Goal: Task Accomplishment & Management: Manage account settings

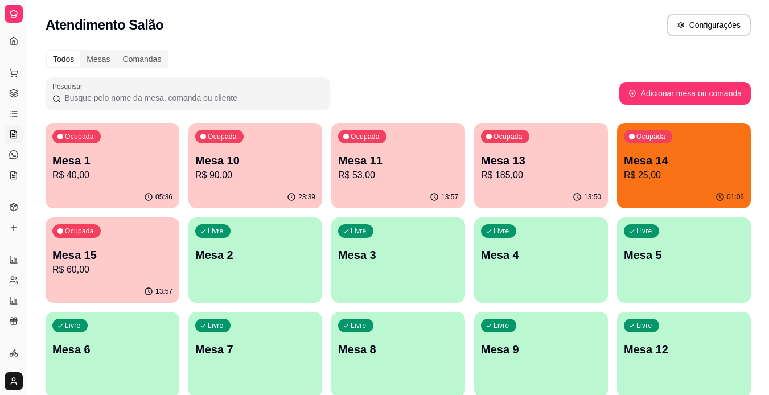
scroll to position [9, 0]
click at [12, 166] on icon at bounding box center [12, 166] width 1 height 0
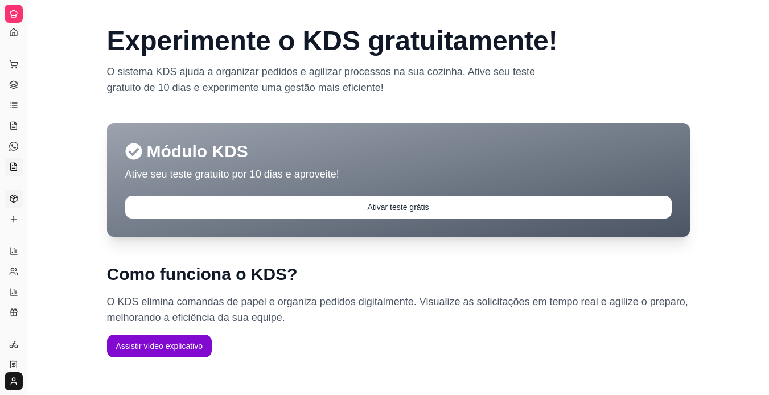
click at [9, 198] on link "Produtos" at bounding box center [14, 199] width 18 height 18
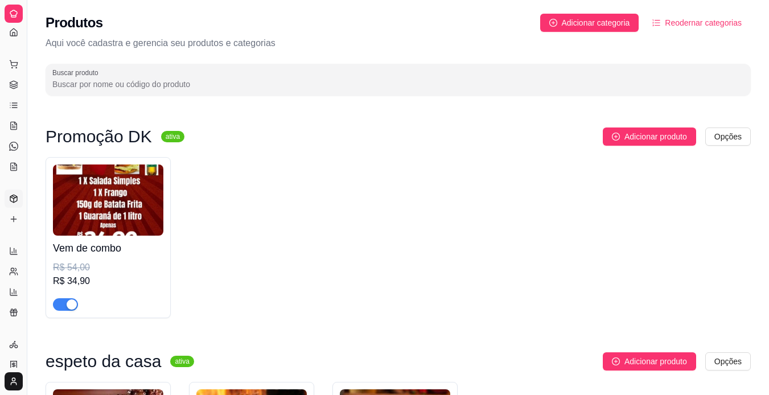
click at [67, 301] on div "button" at bounding box center [72, 304] width 10 height 10
click at [9, 97] on link "Lista de Pedidos" at bounding box center [14, 105] width 18 height 18
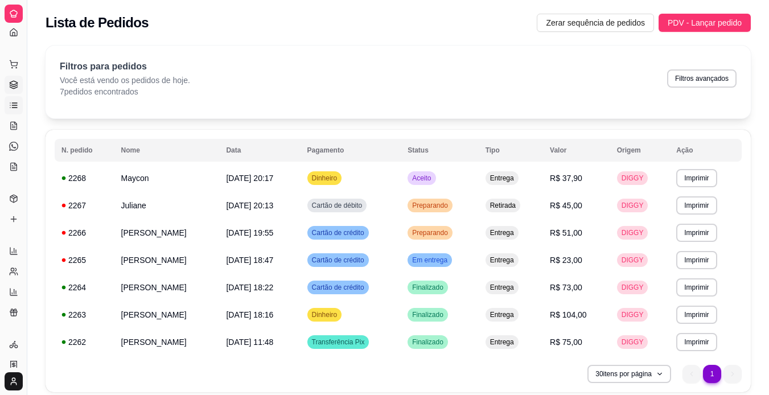
click at [9, 88] on icon at bounding box center [13, 84] width 9 height 9
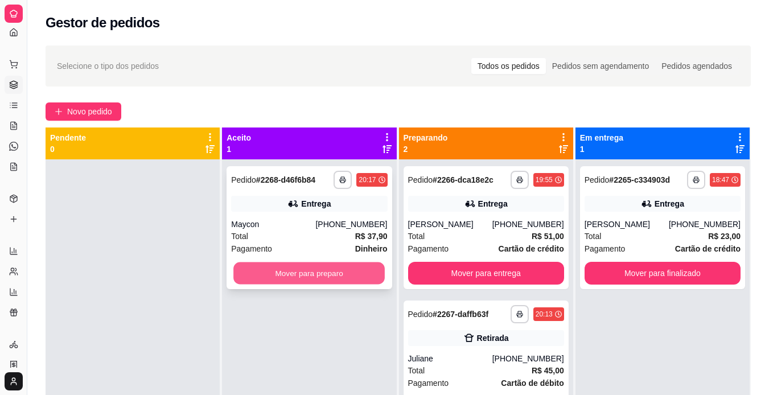
click at [245, 269] on button "Mover para preparo" at bounding box center [308, 273] width 151 height 22
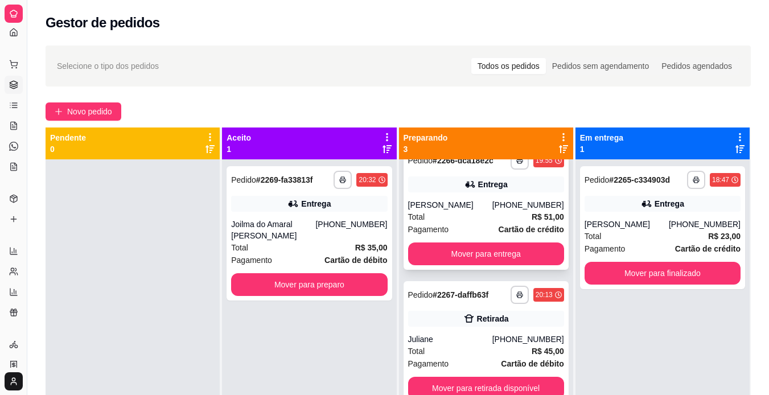
scroll to position [26, 0]
click at [470, 265] on button "Mover para entrega" at bounding box center [485, 254] width 151 height 22
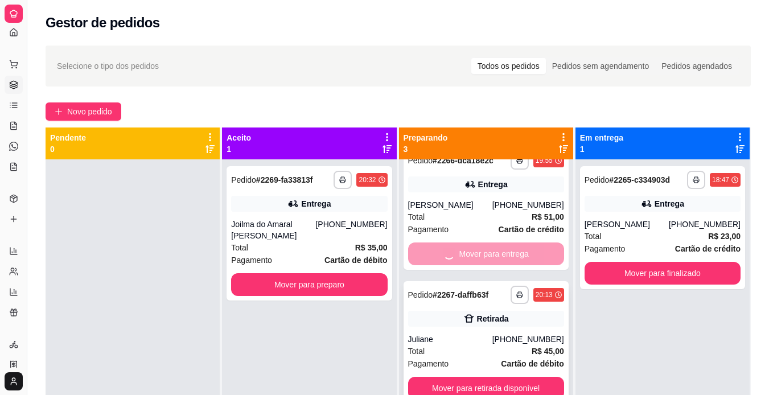
scroll to position [0, 0]
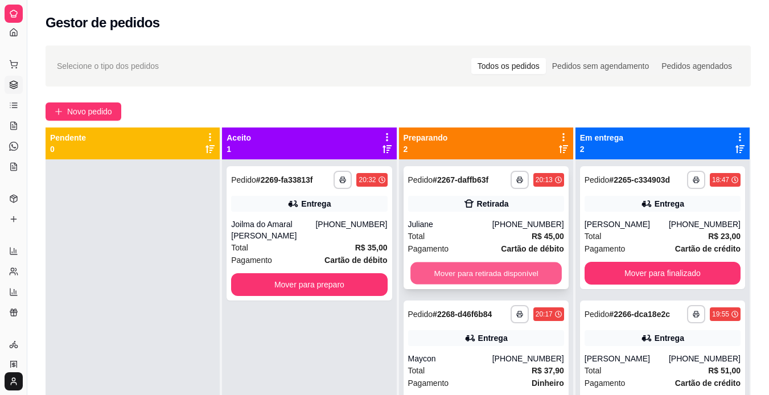
click at [481, 270] on button "Mover para retirada disponível" at bounding box center [485, 273] width 151 height 22
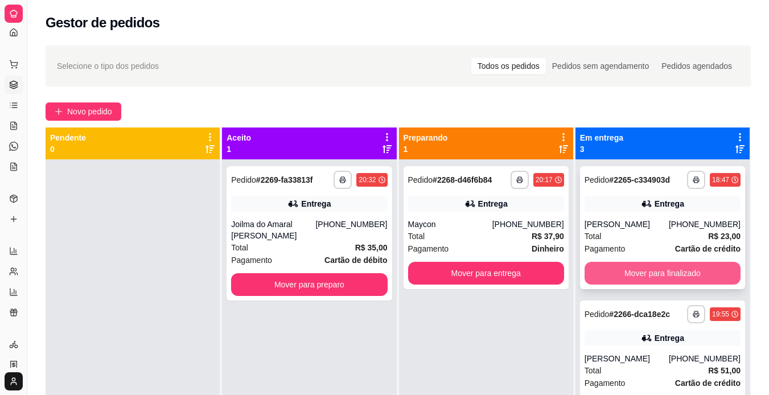
click at [603, 274] on button "Mover para finalizado" at bounding box center [663, 273] width 156 height 23
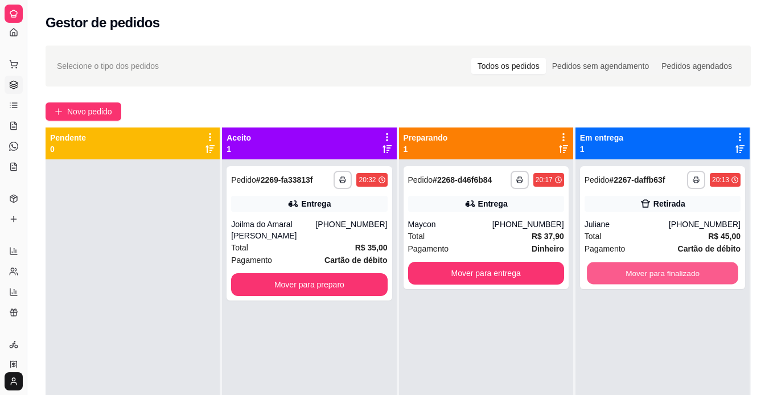
click at [603, 274] on button "Mover para finalizado" at bounding box center [662, 273] width 151 height 22
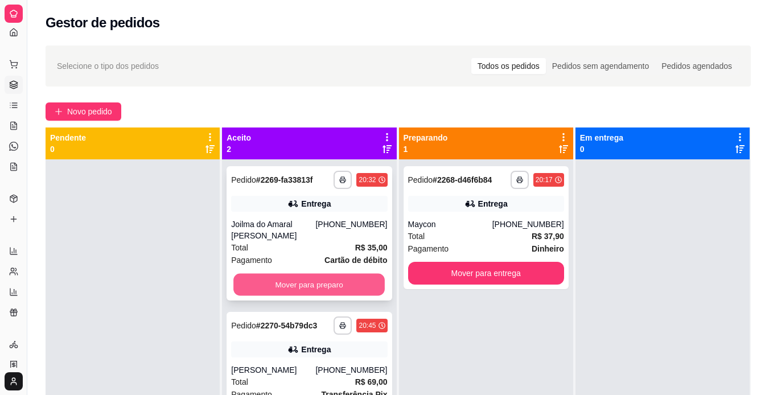
click at [323, 282] on button "Mover para preparo" at bounding box center [308, 285] width 151 height 22
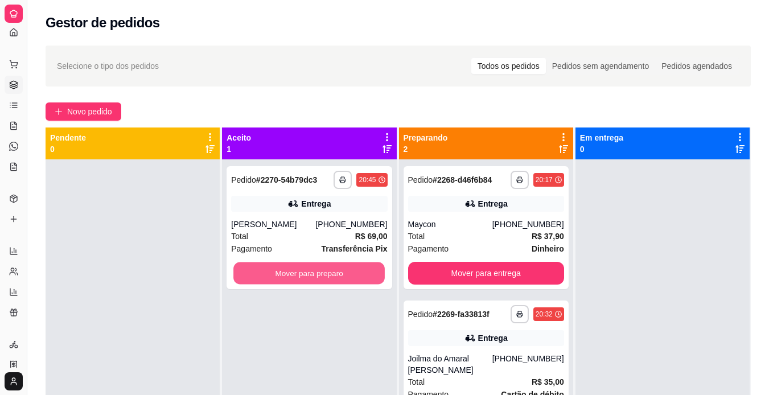
click at [323, 282] on button "Mover para preparo" at bounding box center [308, 273] width 151 height 22
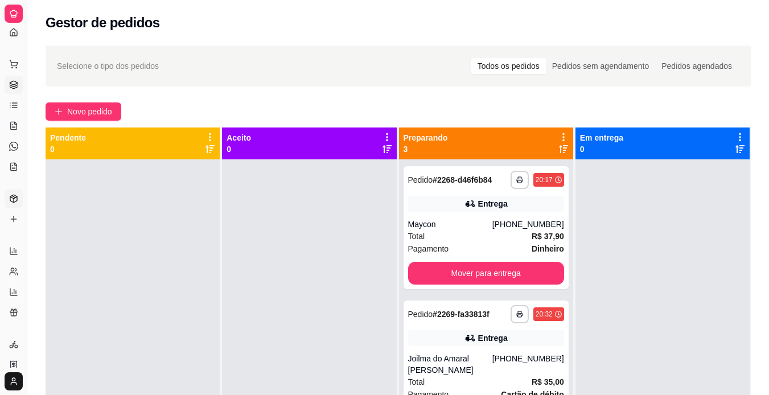
click at [6, 203] on link "Produtos" at bounding box center [14, 199] width 18 height 18
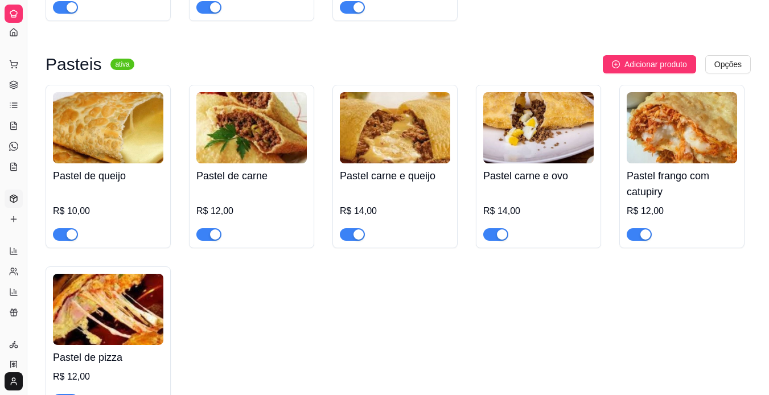
scroll to position [1524, 0]
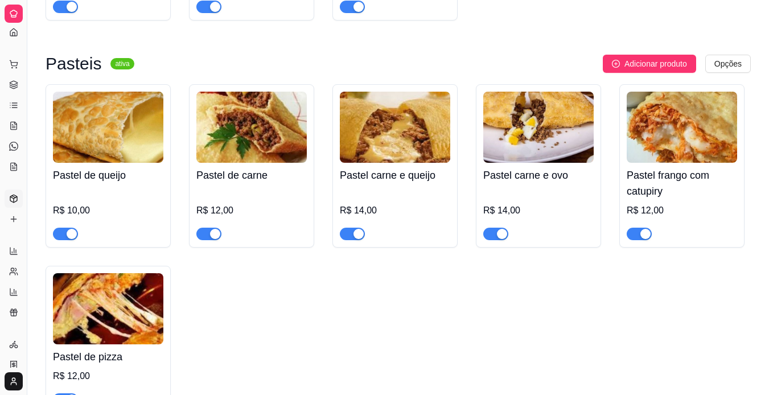
click at [70, 238] on div "button" at bounding box center [72, 234] width 10 height 10
click at [206, 236] on span "button" at bounding box center [208, 234] width 25 height 13
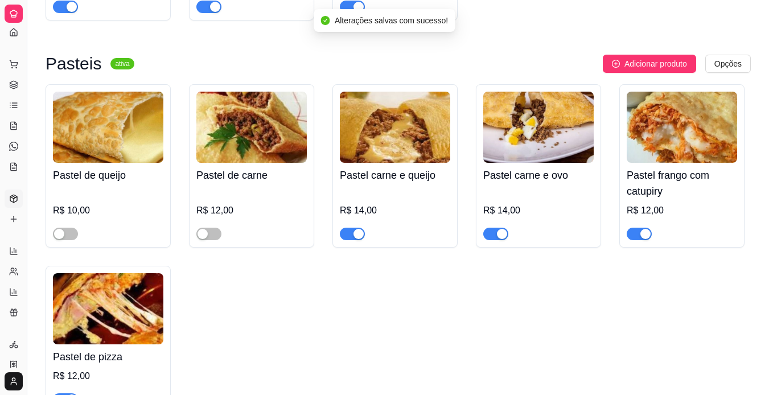
click at [353, 238] on button "button" at bounding box center [352, 234] width 25 height 13
drag, startPoint x: 495, startPoint y: 239, endPoint x: 643, endPoint y: 234, distance: 148.6
click at [643, 234] on div "Pastel de queijo R$ 10,00 Pastel de carne R$ 12,00 Pastel carne e queijo R$ 14,…" at bounding box center [398, 248] width 705 height 329
click at [643, 234] on div "button" at bounding box center [645, 234] width 10 height 10
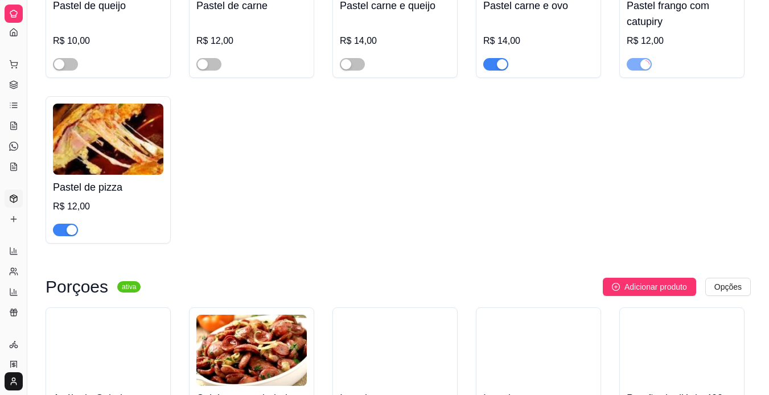
scroll to position [1695, 0]
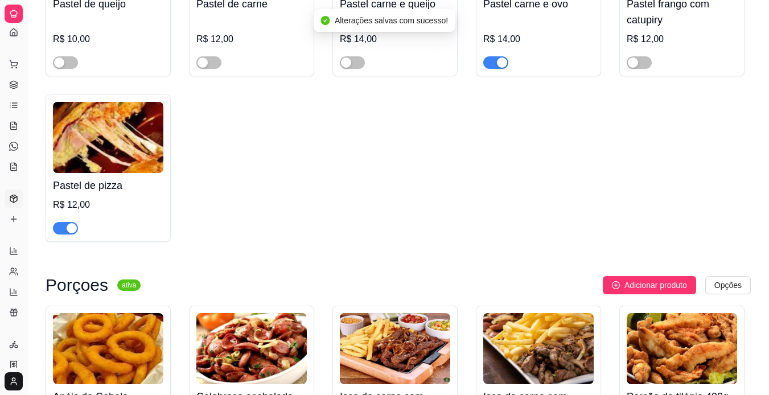
click at [497, 62] on div "button" at bounding box center [502, 62] width 10 height 10
click at [67, 232] on div "button" at bounding box center [72, 228] width 10 height 10
click at [8, 101] on link "Lista de Pedidos" at bounding box center [14, 105] width 18 height 18
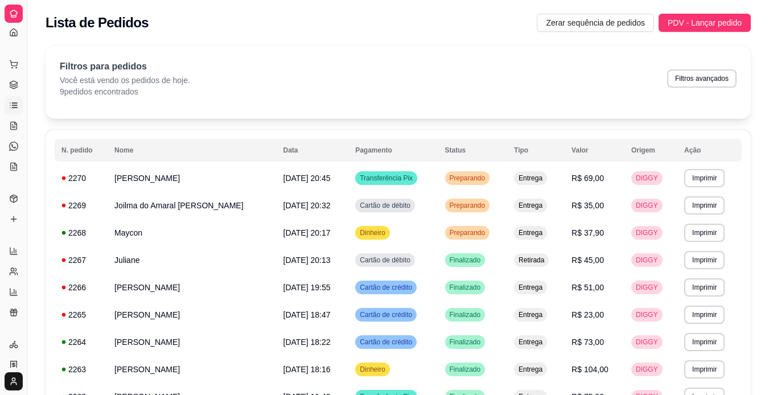
click at [8, 101] on link "Lista de Pedidos" at bounding box center [14, 105] width 18 height 18
click at [9, 106] on icon at bounding box center [13, 105] width 9 height 9
click at [16, 88] on icon at bounding box center [13, 84] width 9 height 9
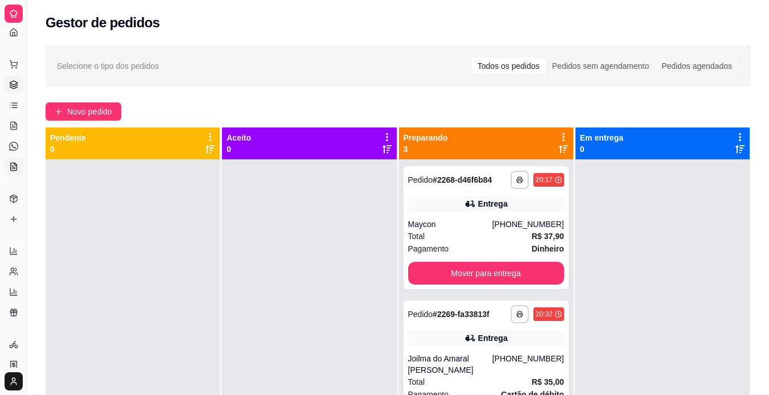
click at [14, 161] on link "KDS" at bounding box center [14, 167] width 18 height 18
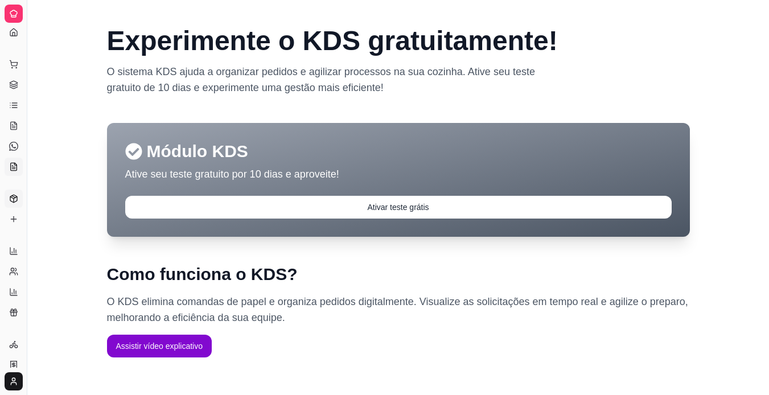
click at [20, 201] on link "Produtos" at bounding box center [14, 199] width 18 height 18
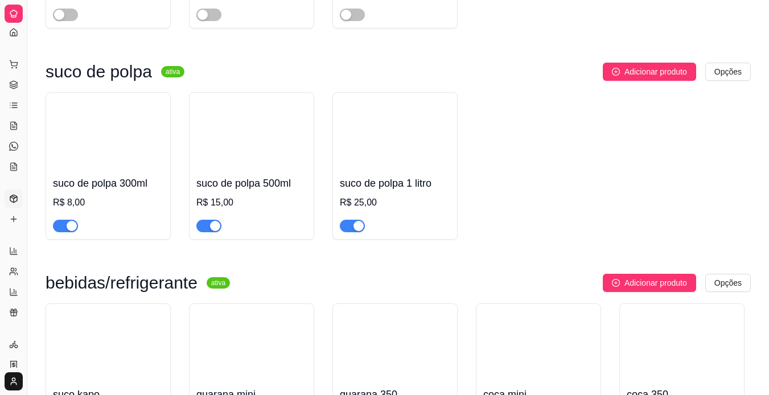
scroll to position [4146, 0]
